Goal: Register for event/course: Sign up to attend an event or enroll in a course

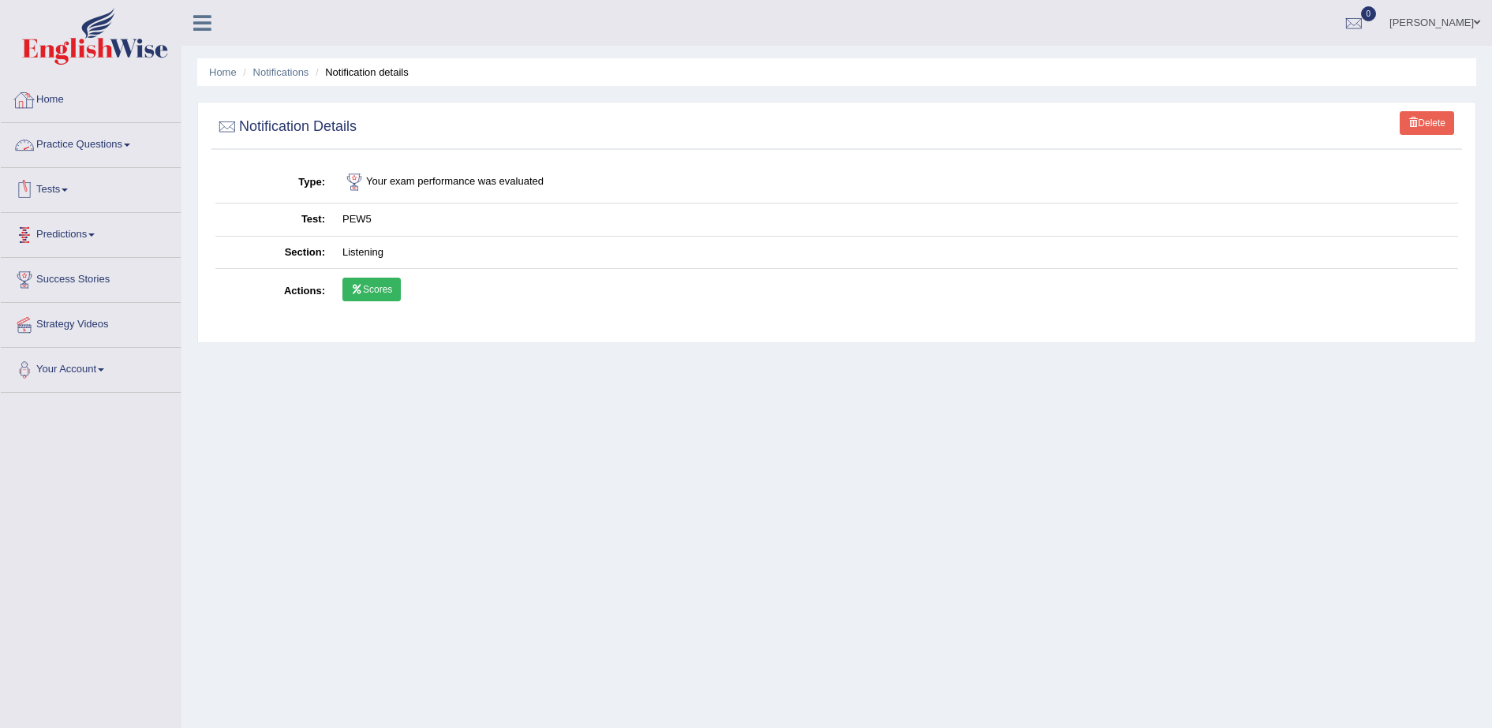
click at [89, 143] on link "Practice Questions" at bounding box center [91, 142] width 180 height 39
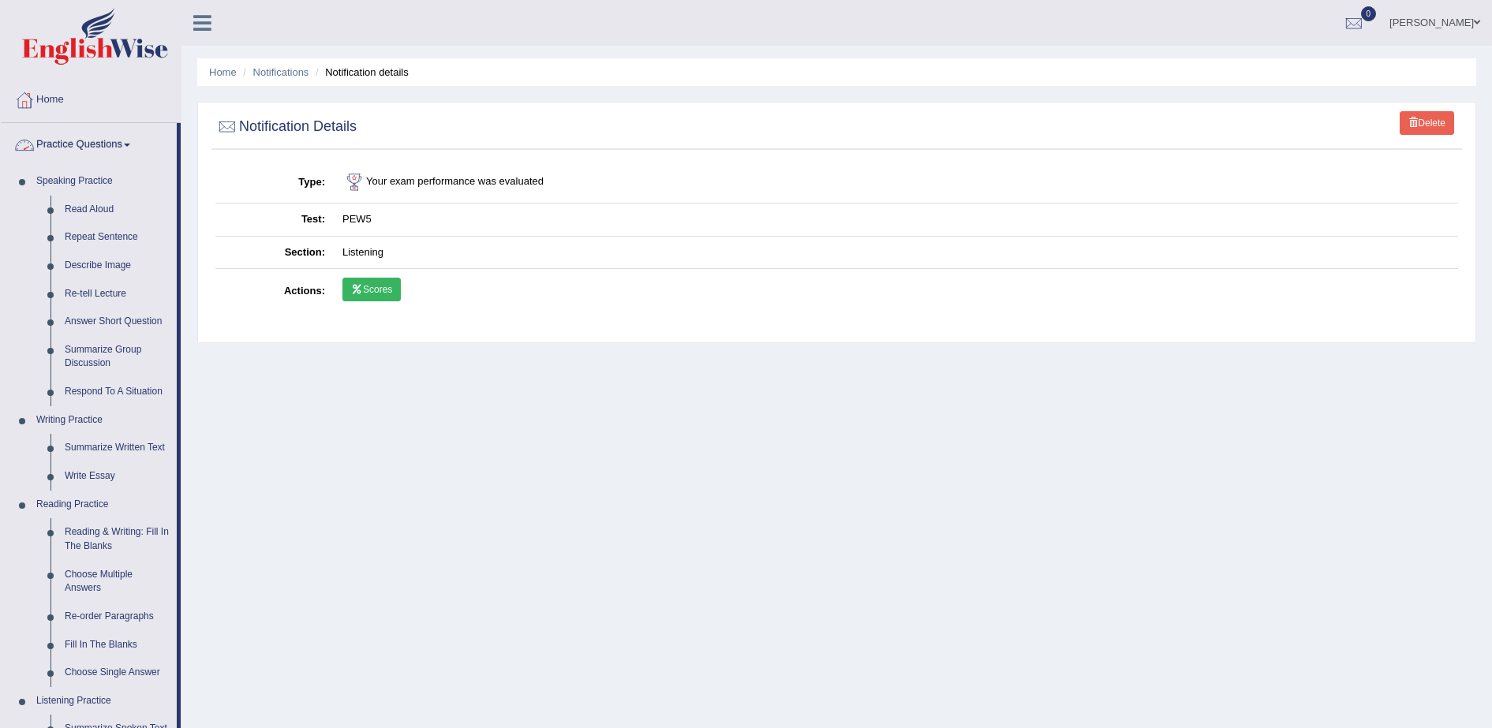
click at [43, 142] on link "Practice Questions" at bounding box center [89, 142] width 176 height 39
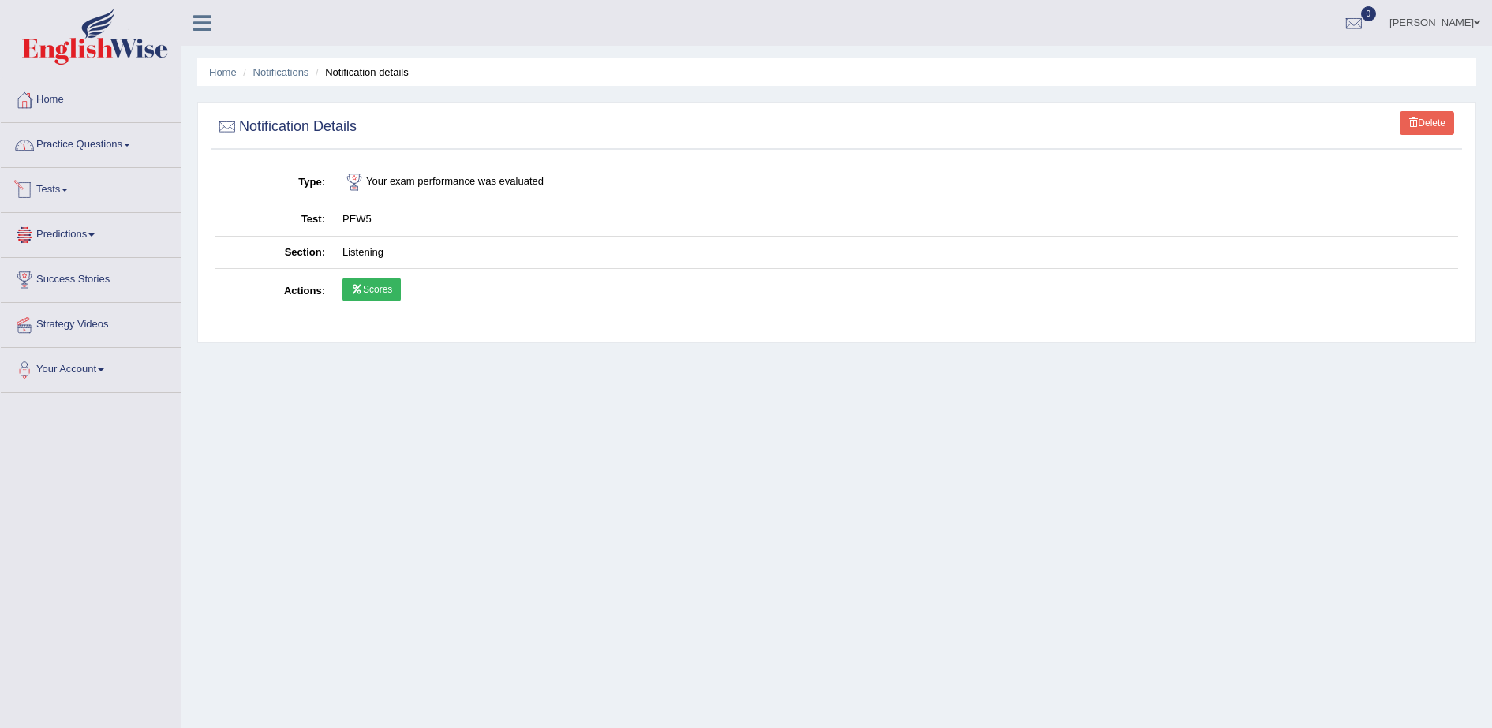
click at [61, 193] on link "Tests" at bounding box center [91, 187] width 180 height 39
click at [80, 256] on link "Take Mock Test" at bounding box center [103, 255] width 148 height 28
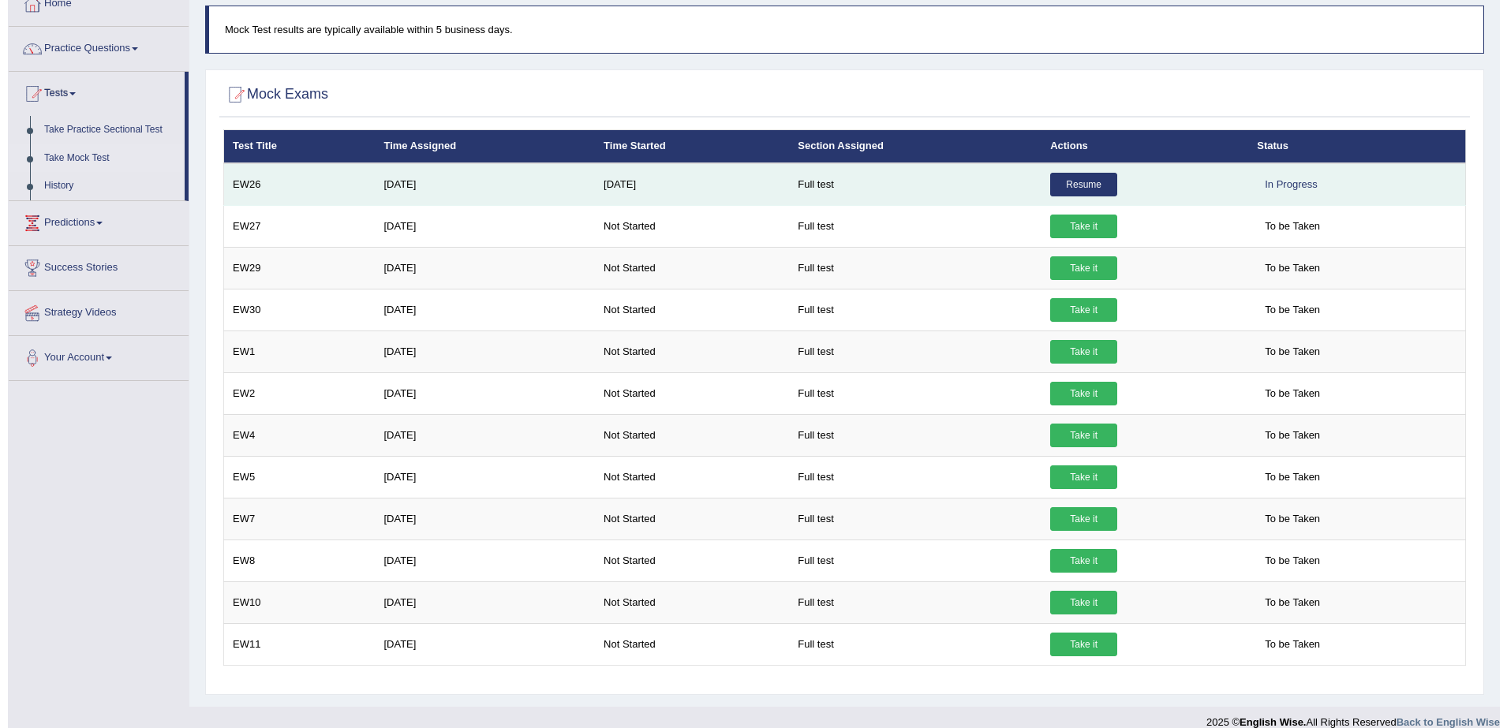
scroll to position [99, 0]
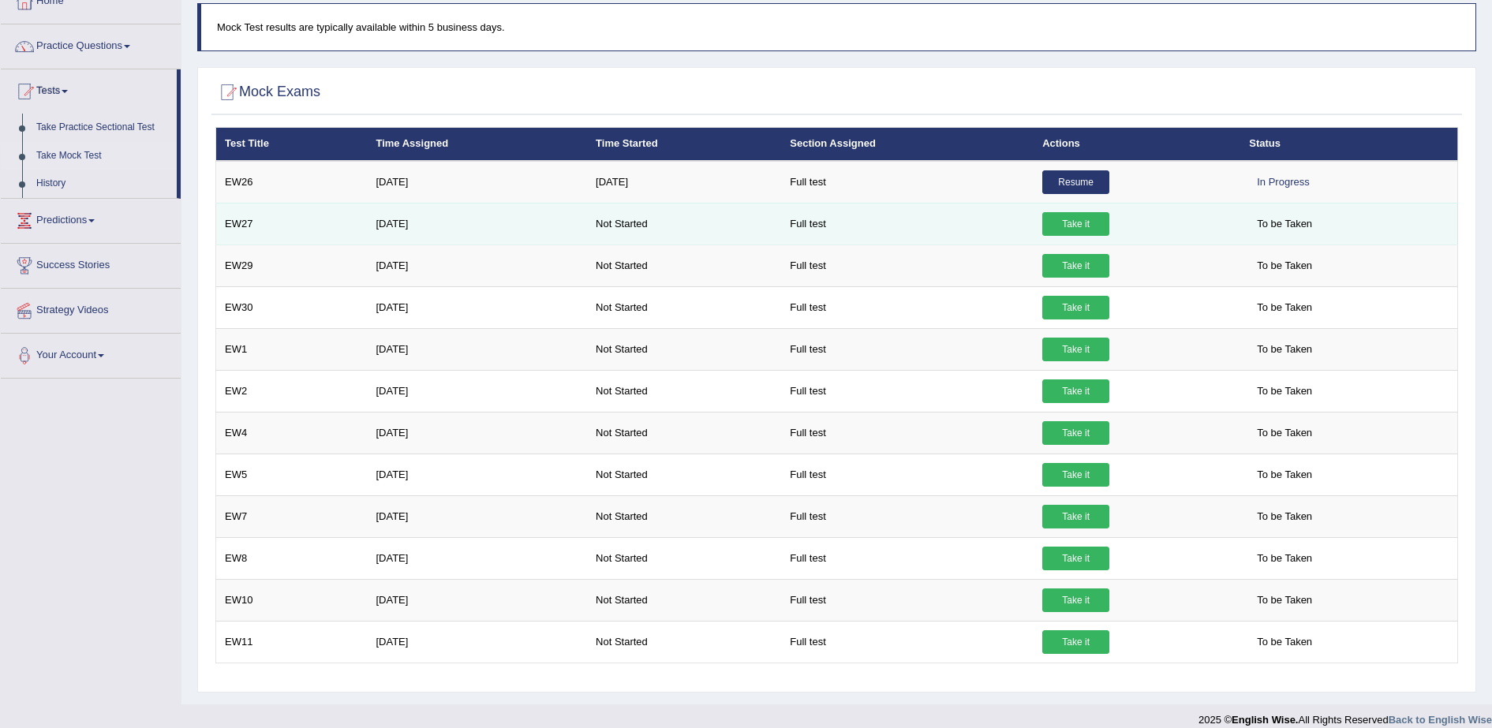
click at [1053, 224] on link "Take it" at bounding box center [1075, 224] width 67 height 24
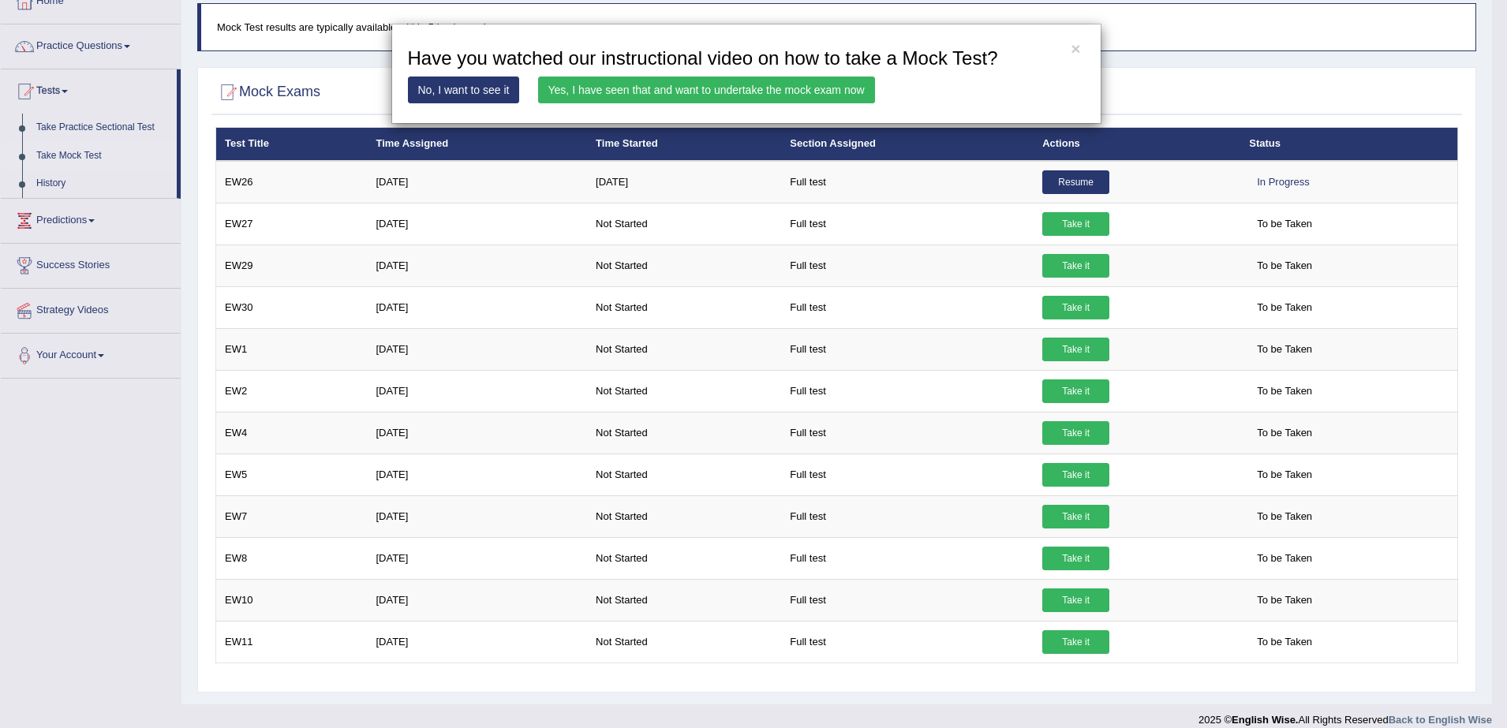
click at [751, 88] on link "Yes, I have seen that and want to undertake the mock exam now" at bounding box center [706, 90] width 337 height 27
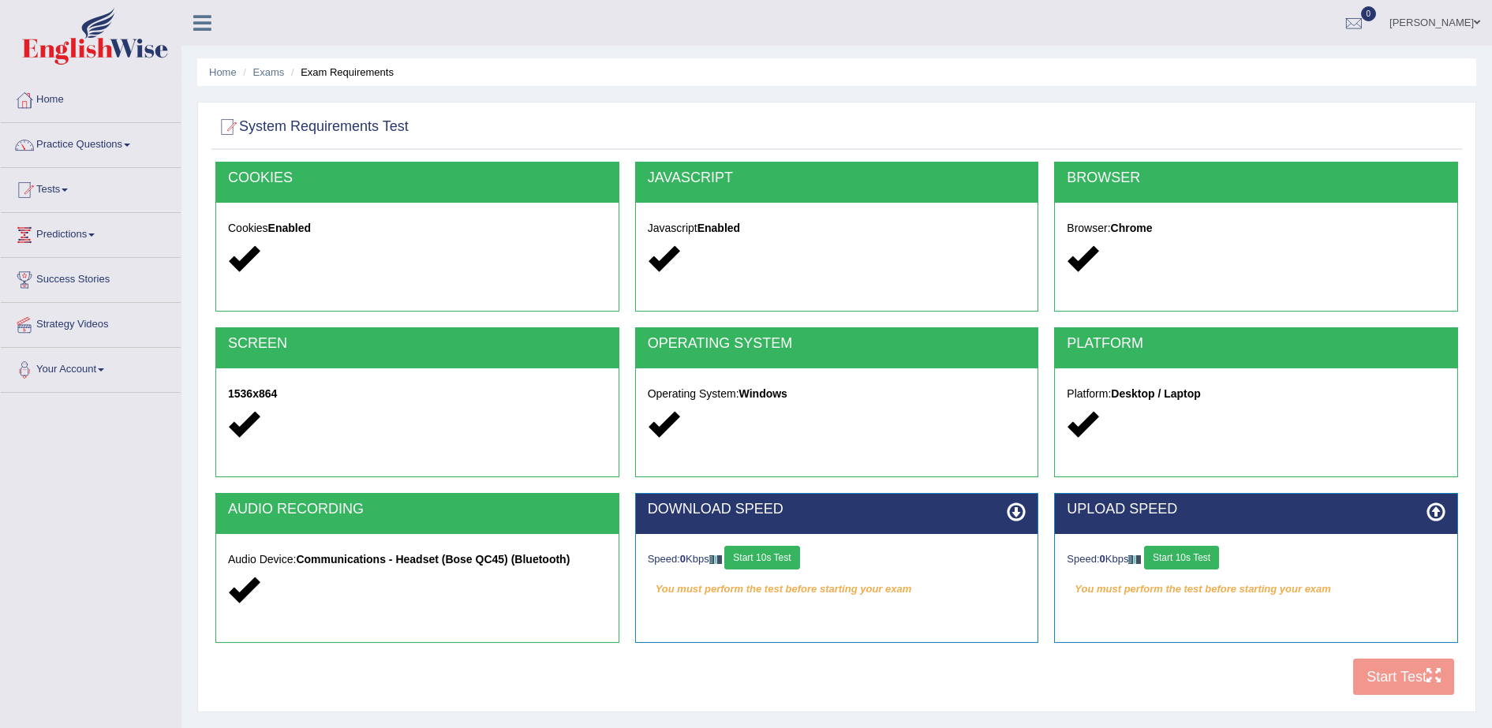
click at [774, 554] on button "Start 10s Test" at bounding box center [761, 558] width 75 height 24
click at [1191, 561] on button "Start 10s Test" at bounding box center [1181, 558] width 75 height 24
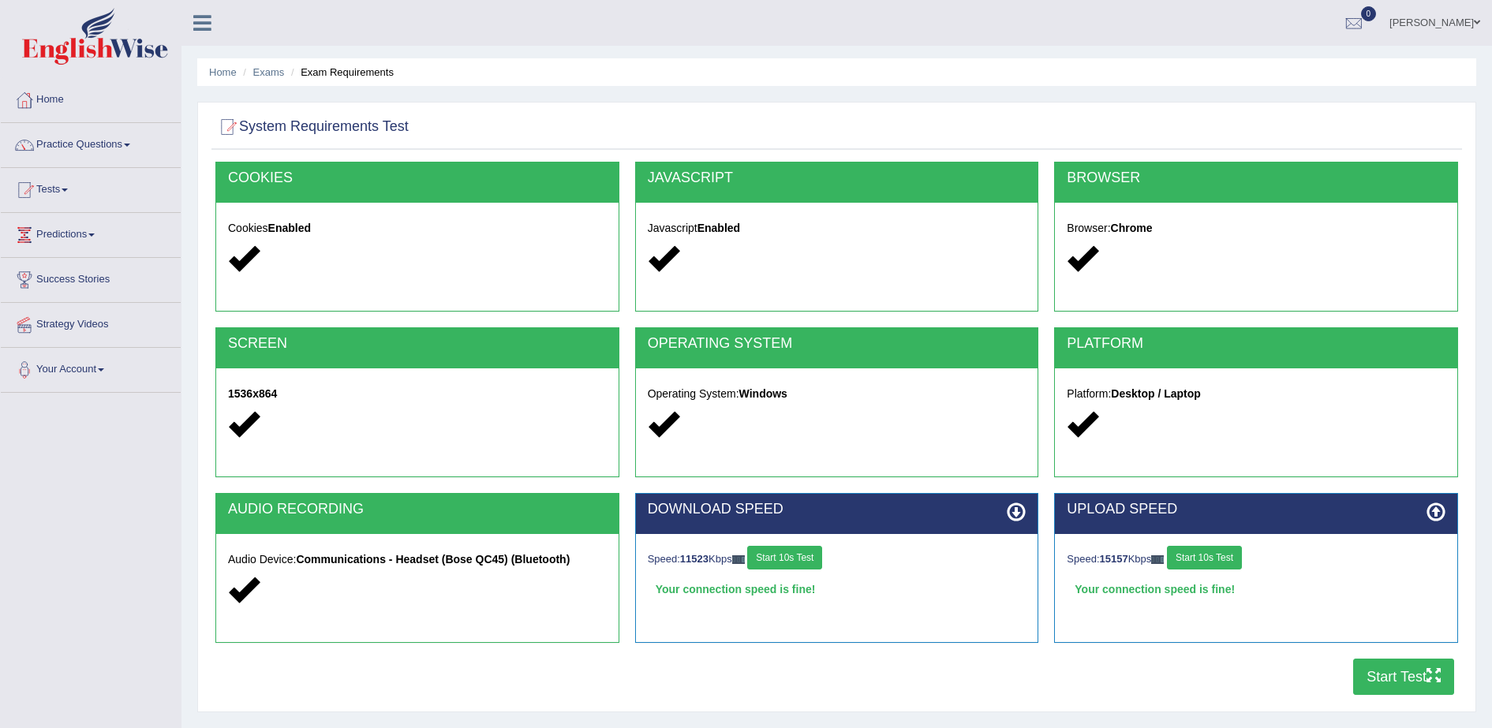
click at [1414, 683] on button "Start Test" at bounding box center [1403, 677] width 101 height 36
